Goal: Task Accomplishment & Management: Manage account settings

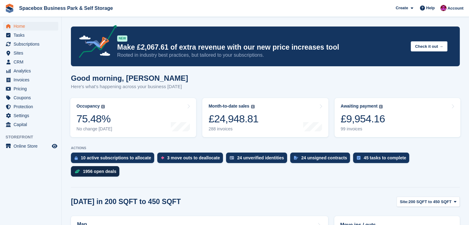
click at [116, 169] on div "1956 open deals" at bounding box center [99, 171] width 33 height 5
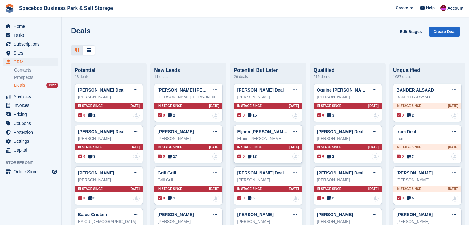
click at [276, 162] on div "Eljann [PERSON_NAME] Deal Edit deal [PERSON_NAME] as won [PERSON_NAME] as lost …" at bounding box center [268, 144] width 68 height 39
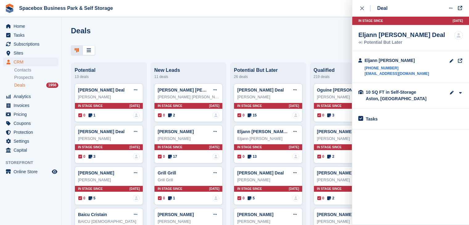
click at [142, 27] on div "Deals Edit Stages Create Deal" at bounding box center [265, 35] width 389 height 18
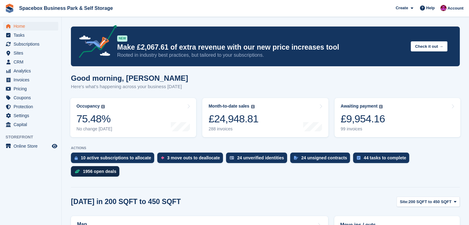
click at [119, 166] on div "1956 open deals" at bounding box center [95, 171] width 48 height 10
click at [116, 169] on div "1956 open deals" at bounding box center [99, 171] width 33 height 5
